Goal: Find contact information: Find contact information

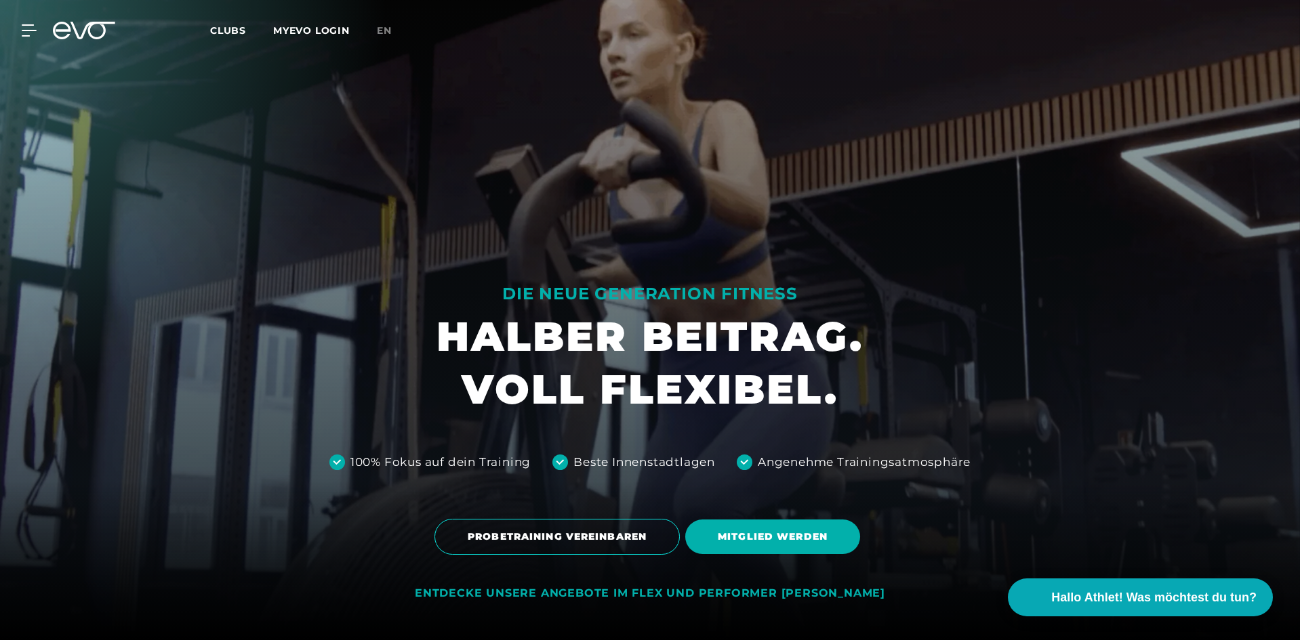
click at [38, 24] on div "MyEVO Login Über EVO Mitgliedschaften Probetraining TAGESPASS EVO Studios [GEOG…" at bounding box center [650, 30] width 1295 height 39
click at [21, 32] on div at bounding box center [21, 30] width 41 height 12
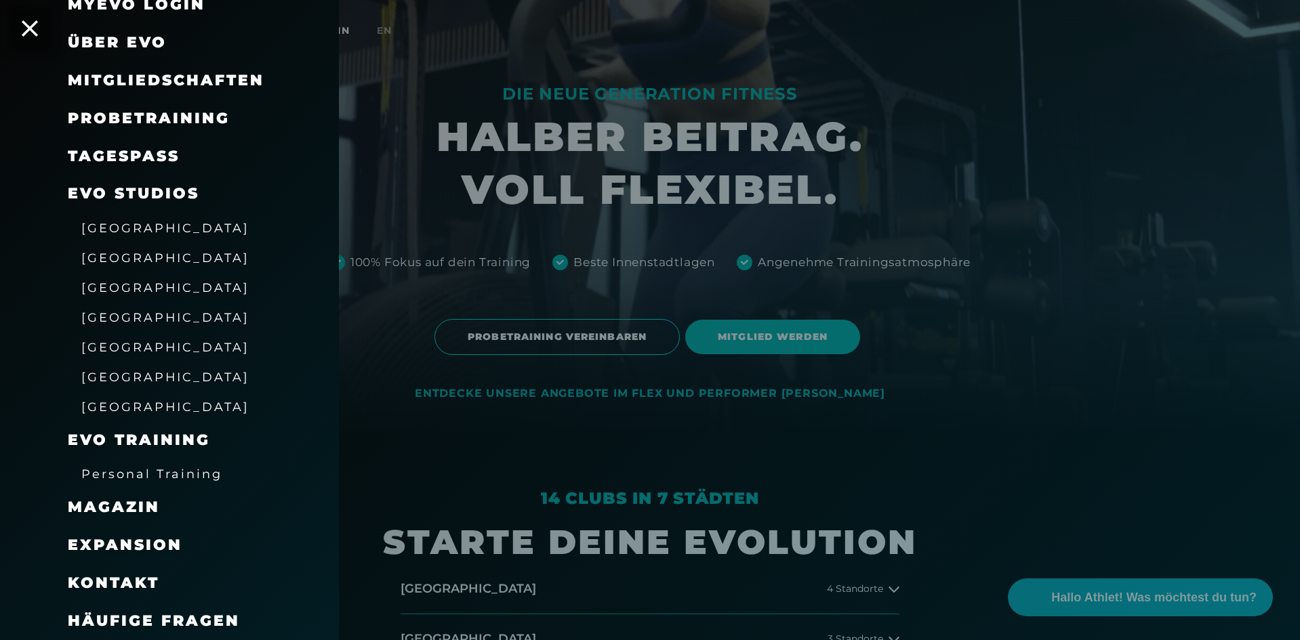
scroll to position [407, 0]
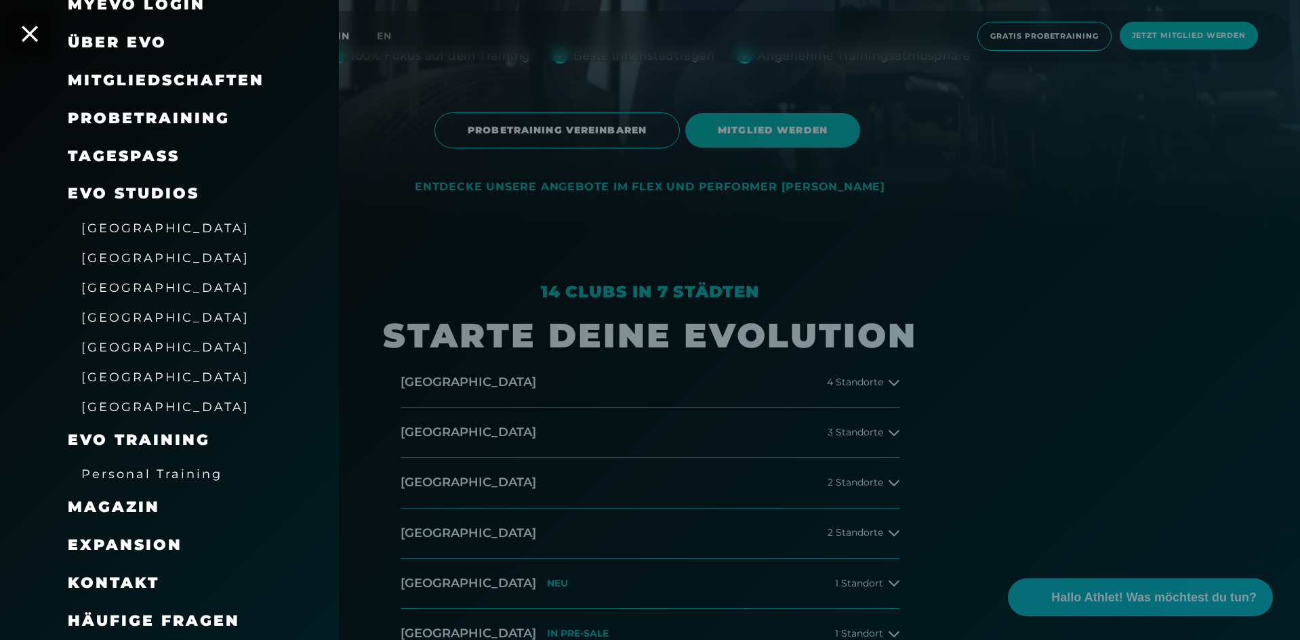
click at [141, 547] on span "Expansion" at bounding box center [125, 545] width 115 height 18
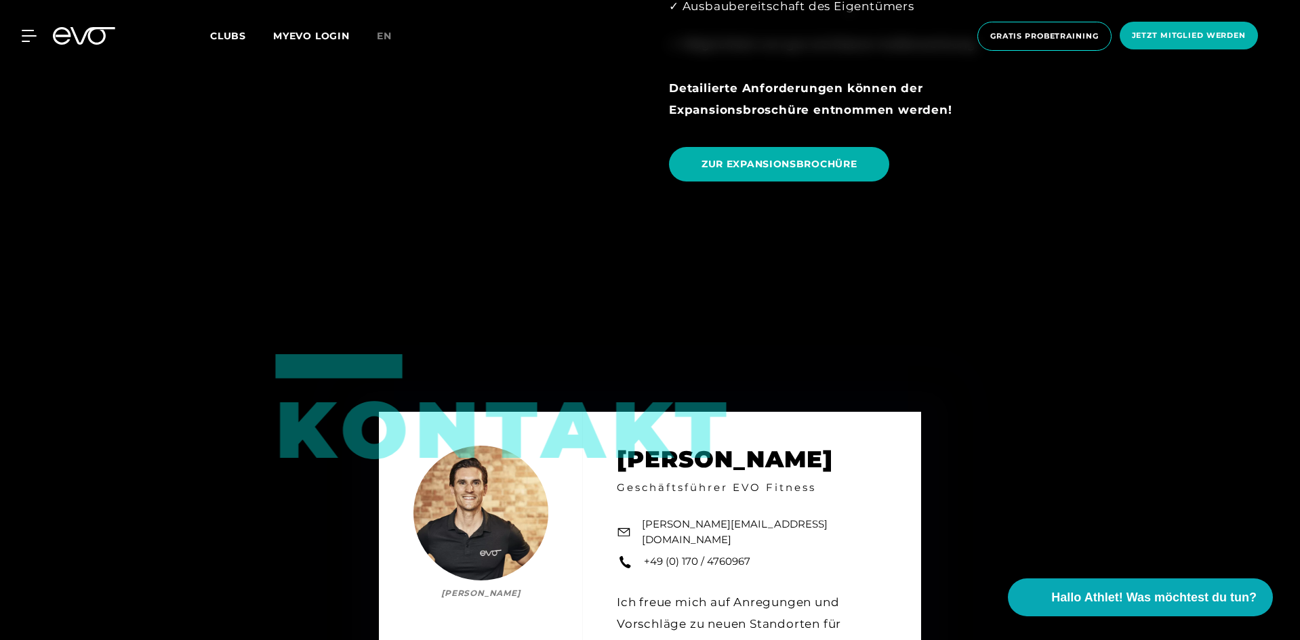
scroll to position [1898, 0]
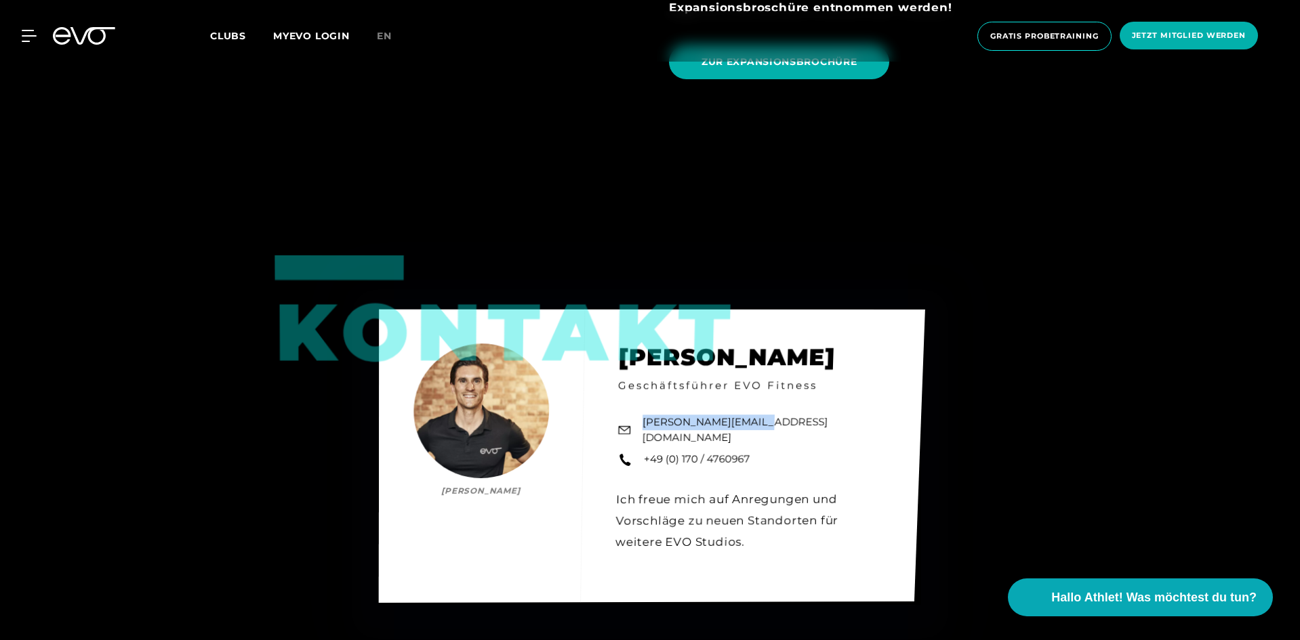
drag, startPoint x: 758, startPoint y: 382, endPoint x: 645, endPoint y: 384, distance: 112.5
click at [645, 384] on div "Kontakt [PERSON_NAME] [PERSON_NAME] Geschäftsführer EVO Fitness [PERSON_NAME][E…" at bounding box center [652, 456] width 546 height 293
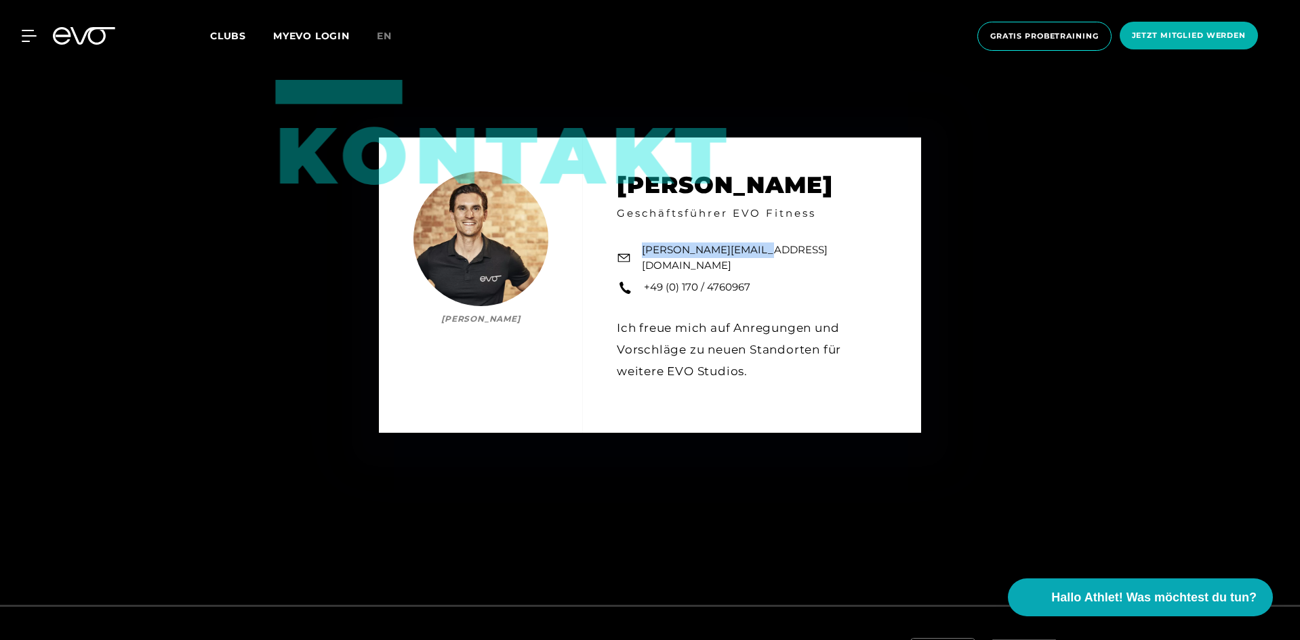
scroll to position [2121, 0]
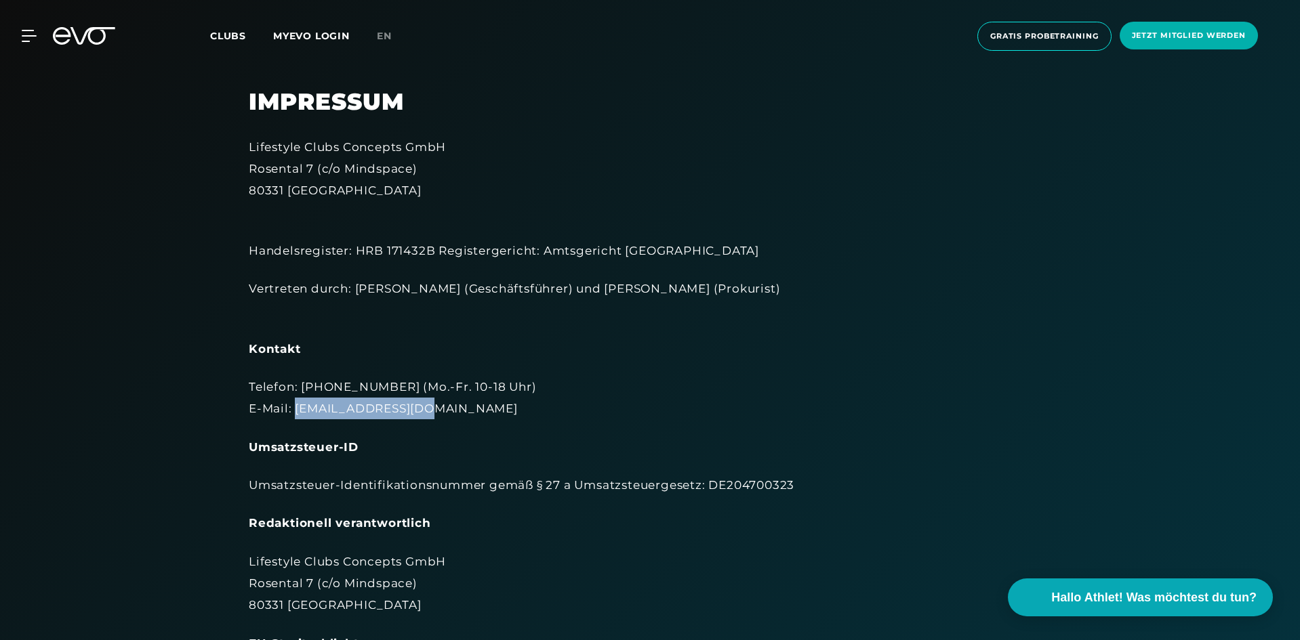
drag, startPoint x: 411, startPoint y: 409, endPoint x: 296, endPoint y: 409, distance: 115.2
click at [291, 409] on div "Telefon: [PHONE_NUMBER] (Mo.-Fr. 10-18 Uhr) E-Mail: [EMAIL_ADDRESS][DOMAIN_NAME]" at bounding box center [650, 398] width 802 height 44
copy div "[EMAIL_ADDRESS][DOMAIN_NAME]"
